Goal: Unclear

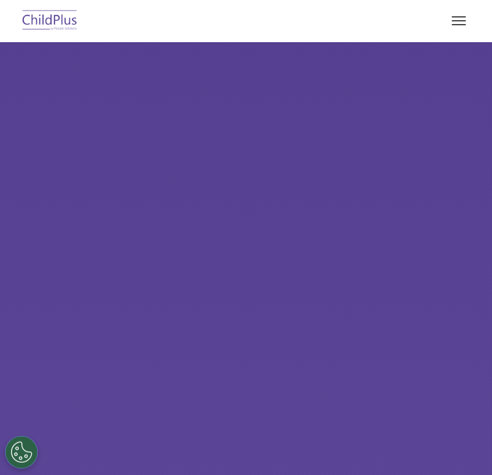
select select "MEDIUM"
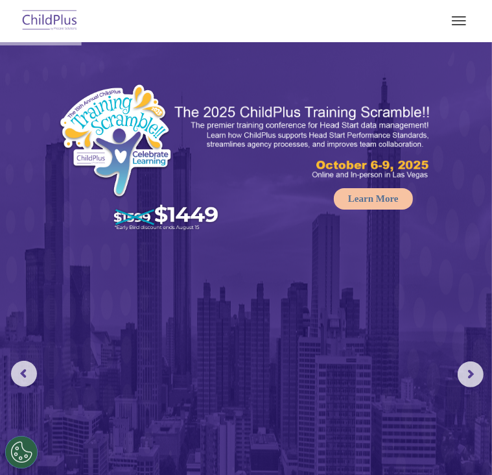
click at [460, 29] on button "button" at bounding box center [459, 20] width 27 height 21
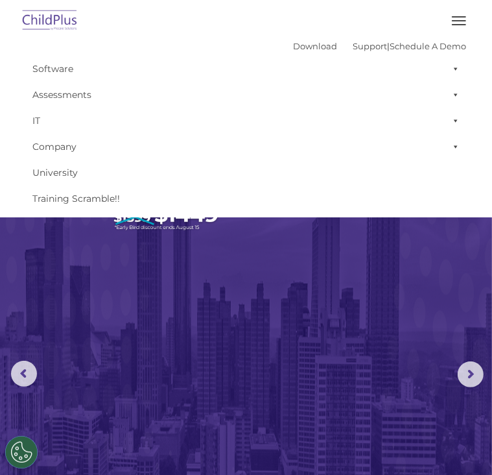
click at [460, 29] on button "button" at bounding box center [459, 20] width 27 height 21
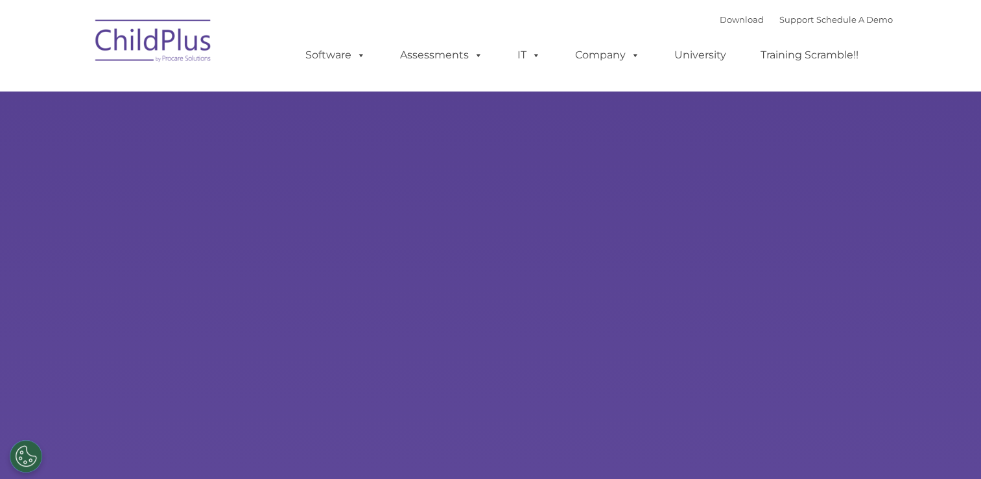
select select "MEDIUM"
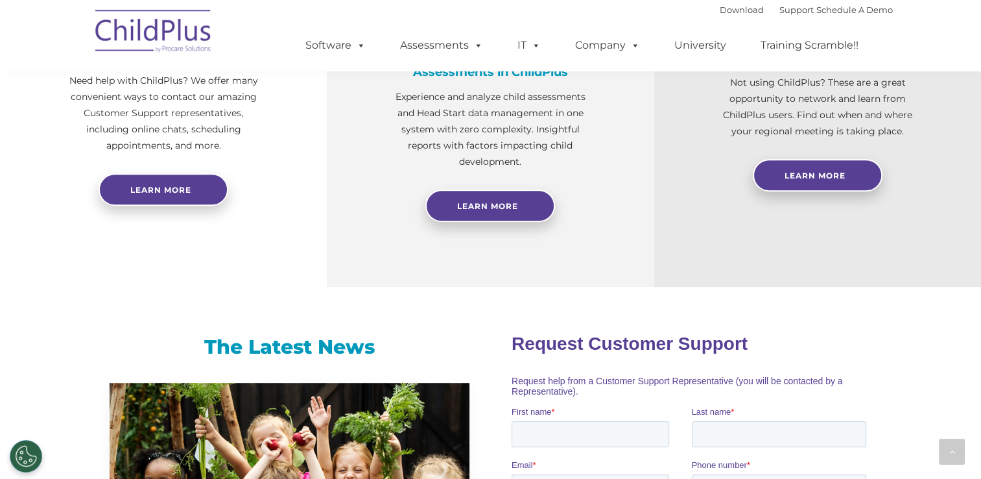
scroll to position [563, 0]
